Goal: Transaction & Acquisition: Purchase product/service

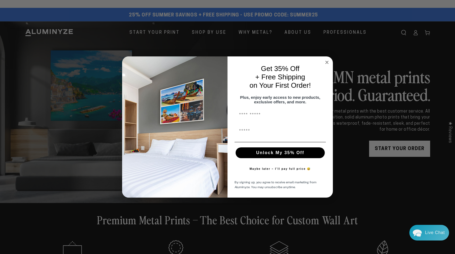
click at [326, 61] on icon "Close dialog" at bounding box center [327, 62] width 3 height 3
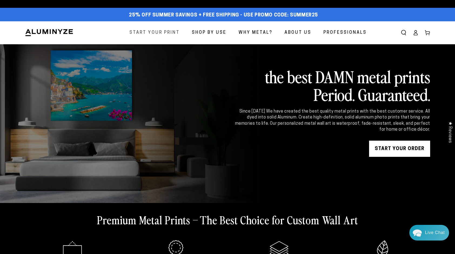
click at [156, 33] on span "Start Your Print" at bounding box center [154, 33] width 50 height 8
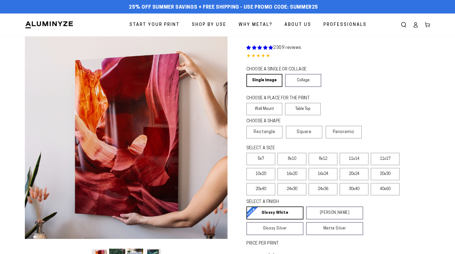
select select "**********"
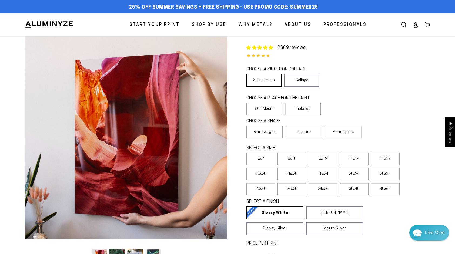
click at [267, 81] on link "Single Image" at bounding box center [264, 80] width 35 height 13
click at [262, 109] on label "Wall Mount" at bounding box center [265, 109] width 36 height 12
click at [264, 133] on span "Rectangle" at bounding box center [265, 132] width 22 height 6
click at [293, 175] on label "16x20" at bounding box center [292, 174] width 29 height 12
click at [260, 174] on label "10x20" at bounding box center [261, 174] width 29 height 12
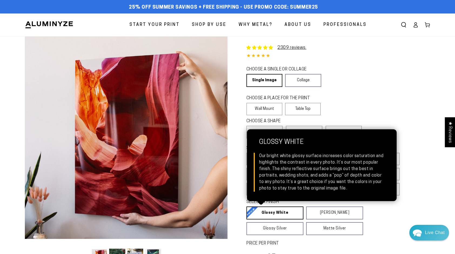
click at [274, 212] on link "Glossy White Glossy White Our bright white glossy surface increases color satur…" at bounding box center [275, 213] width 57 height 13
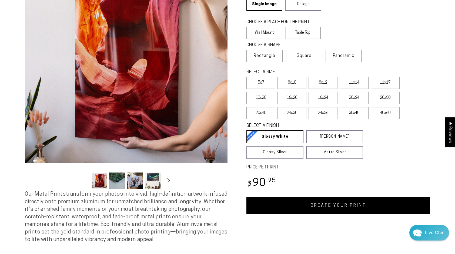
scroll to position [81, 0]
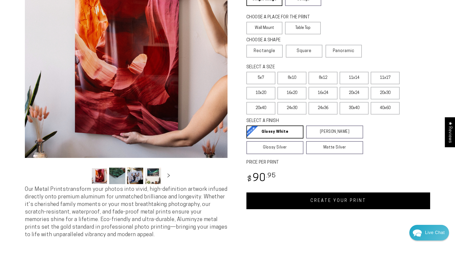
click at [324, 202] on link "CREATE YOUR PRINT" at bounding box center [339, 201] width 184 height 17
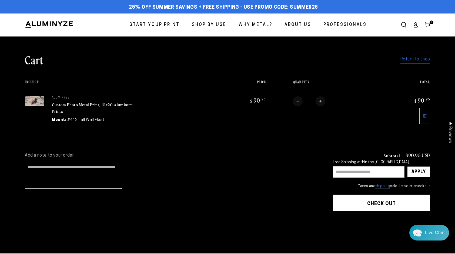
click at [337, 171] on input "text" at bounding box center [369, 172] width 72 height 11
click at [420, 168] on div "Apply" at bounding box center [419, 172] width 14 height 11
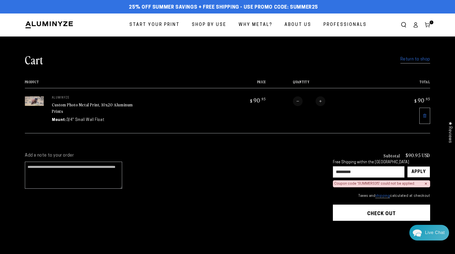
drag, startPoint x: 363, startPoint y: 170, endPoint x: 334, endPoint y: 175, distance: 28.7
click at [334, 175] on input "*********" at bounding box center [369, 172] width 72 height 11
type input "*******"
click at [418, 170] on div "Apply" at bounding box center [419, 172] width 14 height 11
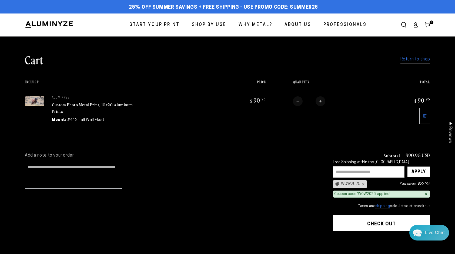
click at [71, 103] on link "Custom Photo Metal Print, 10x20 Aluminum Prints" at bounding box center [92, 108] width 81 height 13
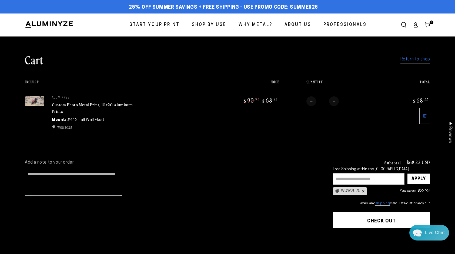
click at [363, 189] on div "×" at bounding box center [363, 191] width 4 height 4
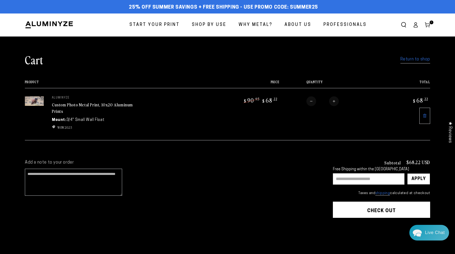
click at [359, 176] on input "text" at bounding box center [369, 179] width 72 height 11
click at [419, 177] on div "Apply" at bounding box center [419, 179] width 14 height 11
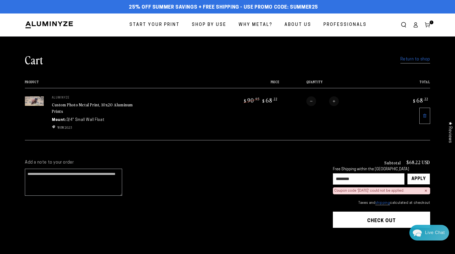
click at [426, 189] on div "×" at bounding box center [426, 191] width 3 height 4
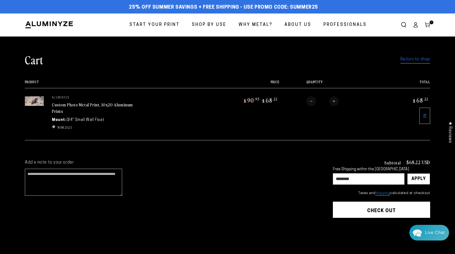
drag, startPoint x: 346, startPoint y: 177, endPoint x: 331, endPoint y: 180, distance: 15.1
click at [331, 180] on div "Add a note to your order Subtotal $68.22 USD Free Shipping within the USA *****…" at bounding box center [227, 205] width 405 height 91
type input "*******"
click at [421, 176] on div "Apply" at bounding box center [419, 179] width 14 height 11
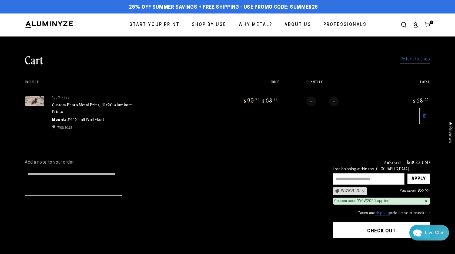
click at [381, 227] on button "Check out" at bounding box center [381, 230] width 97 height 16
